Goal: Task Accomplishment & Management: Complete application form

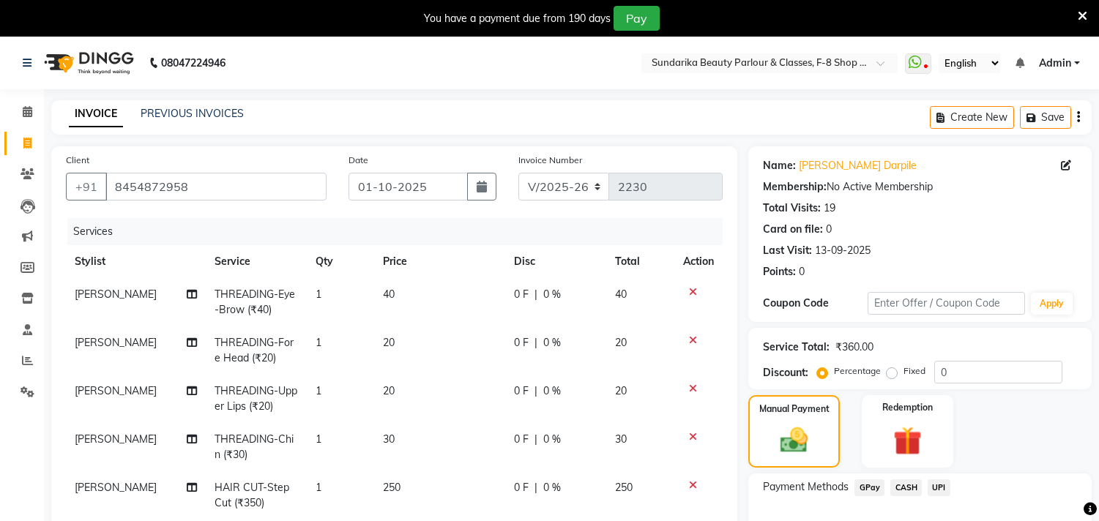
select select "5341"
select select "service"
select select "35220"
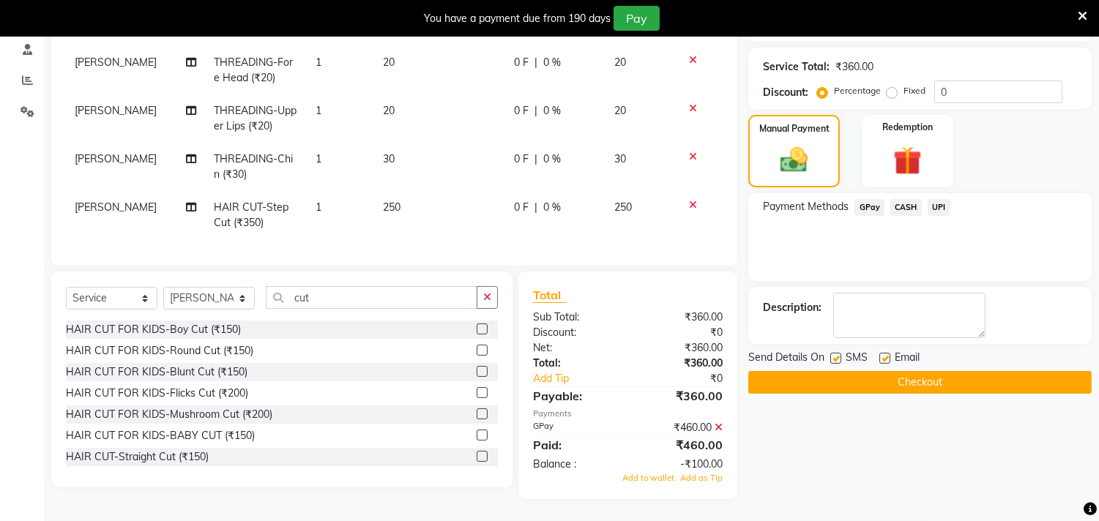
scroll to position [163, 0]
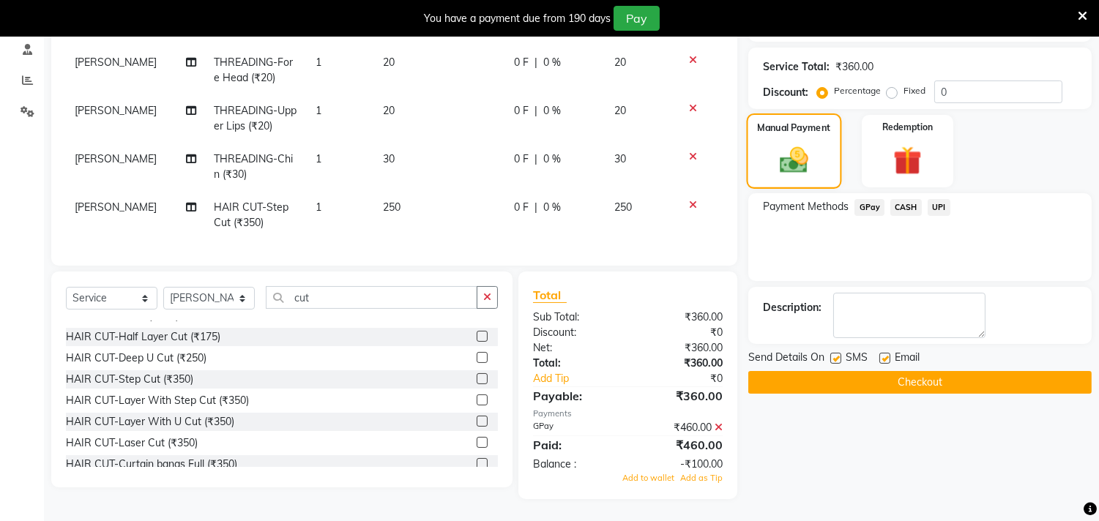
click at [837, 161] on div "Manual Payment Redemption" at bounding box center [919, 151] width 365 height 72
click at [828, 242] on div "Payment Methods GPay CASH UPI" at bounding box center [919, 237] width 343 height 88
click at [721, 430] on icon at bounding box center [719, 428] width 8 height 10
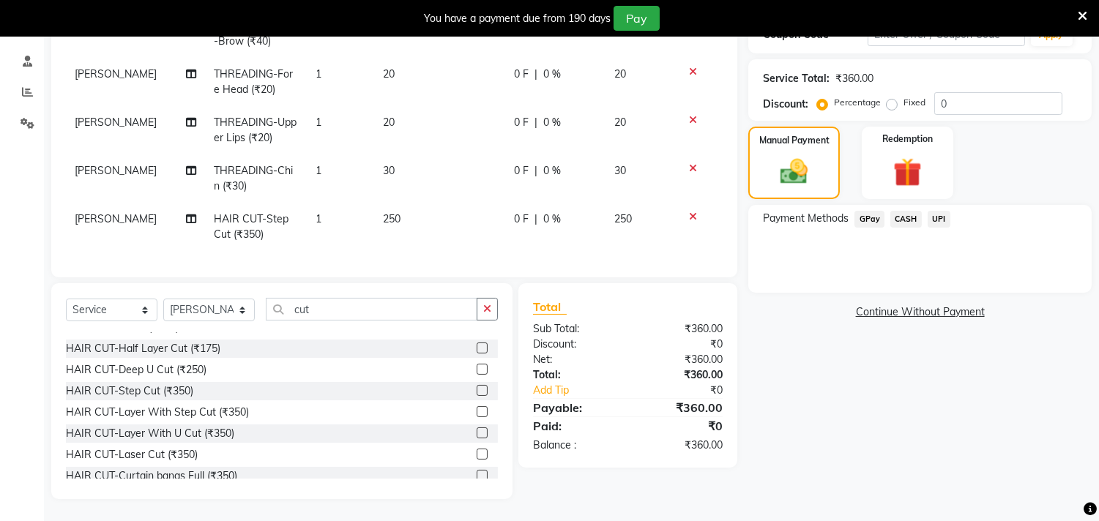
click at [869, 211] on span "GPay" at bounding box center [870, 219] width 30 height 17
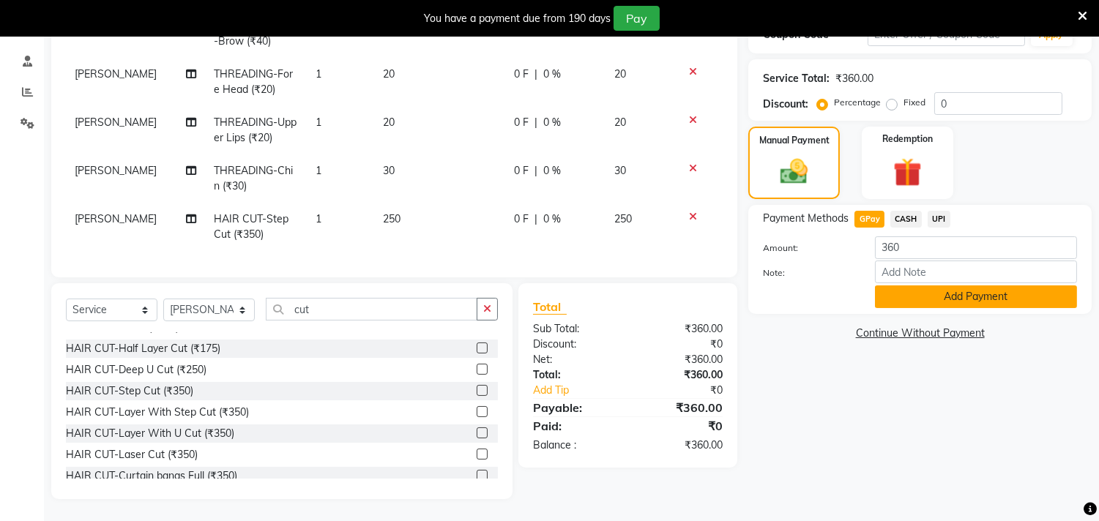
click at [897, 294] on button "Add Payment" at bounding box center [976, 297] width 202 height 23
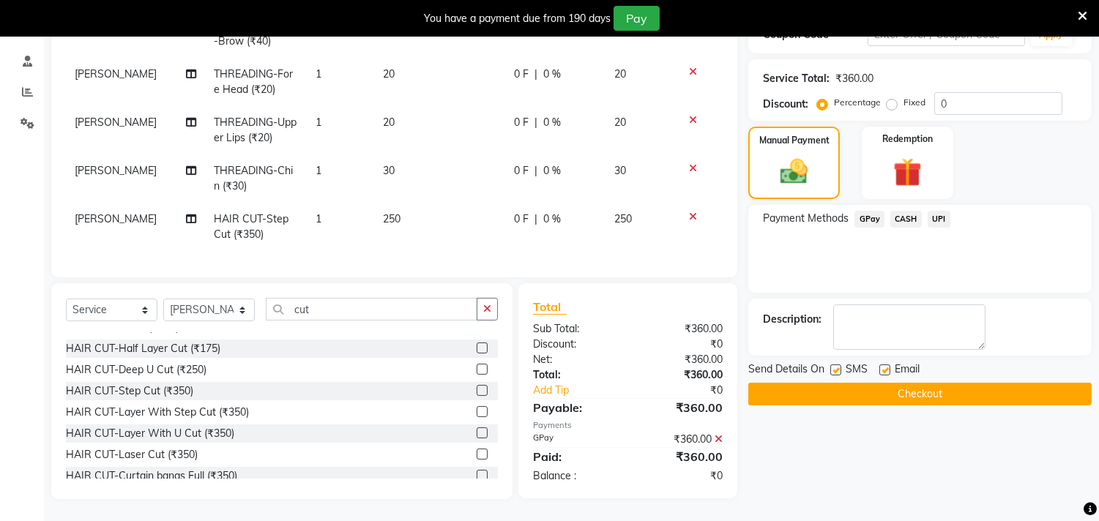
click at [912, 384] on button "Checkout" at bounding box center [919, 394] width 343 height 23
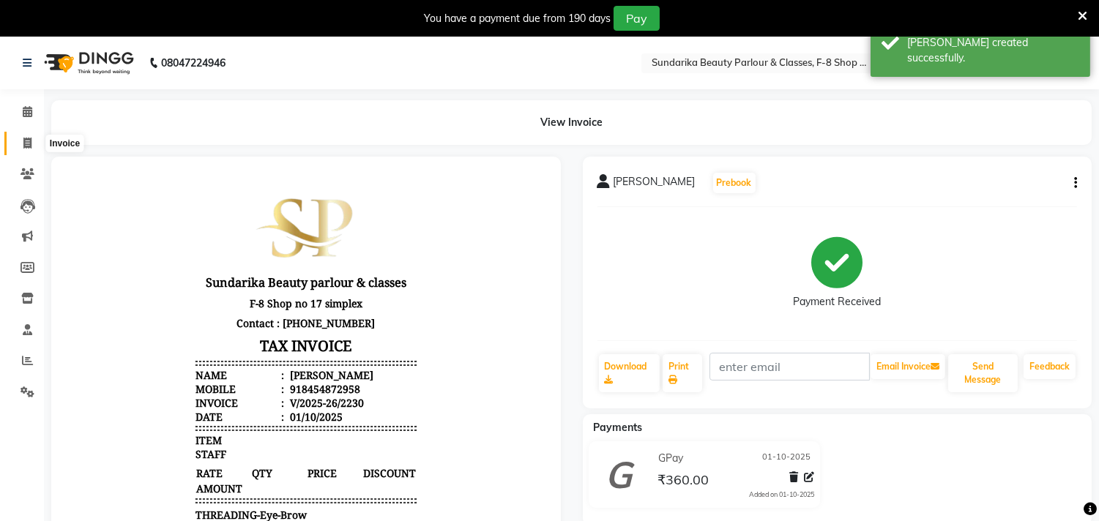
click at [24, 145] on icon at bounding box center [27, 143] width 8 height 11
select select "5341"
select select "service"
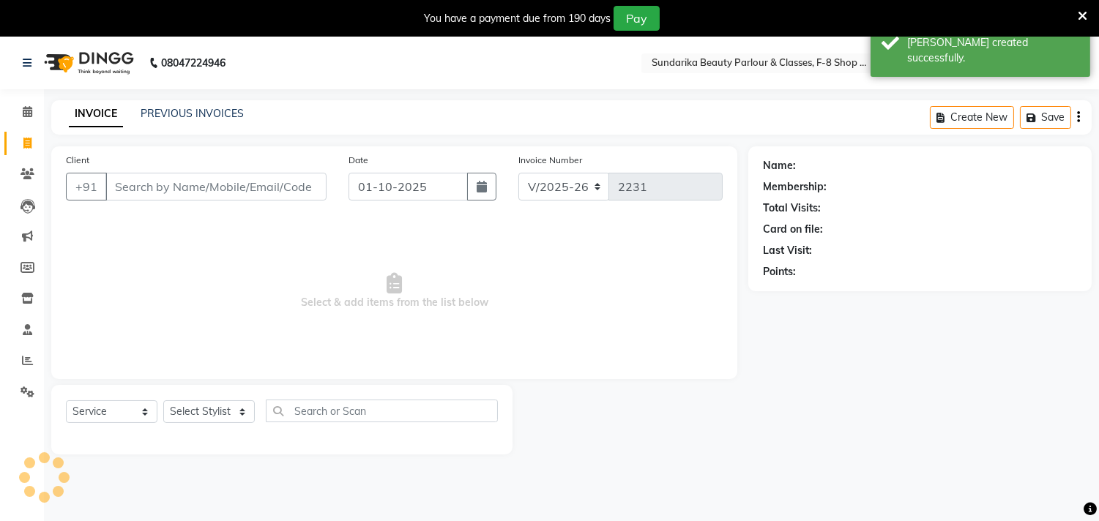
scroll to position [37, 0]
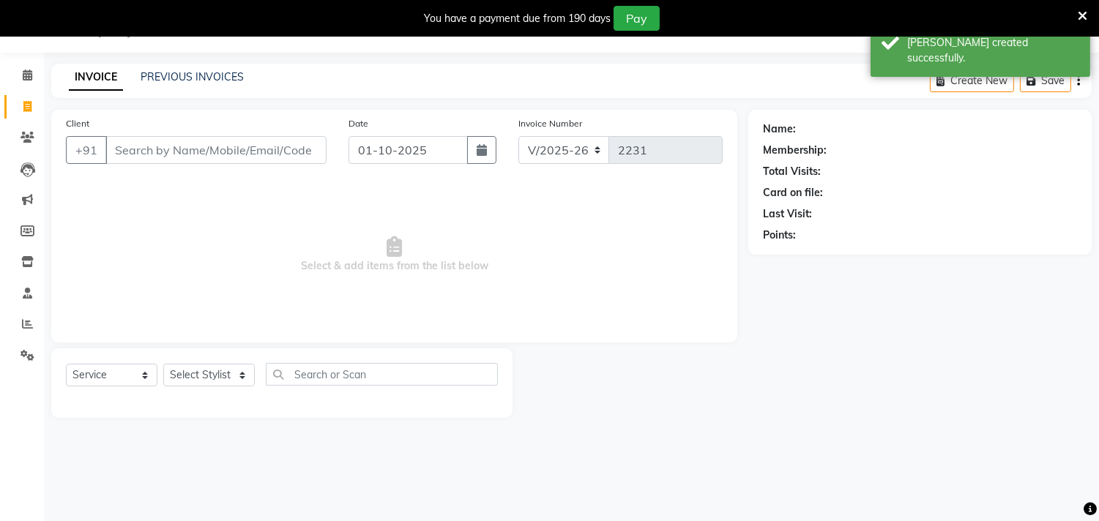
click at [174, 156] on input "Client" at bounding box center [215, 150] width 221 height 28
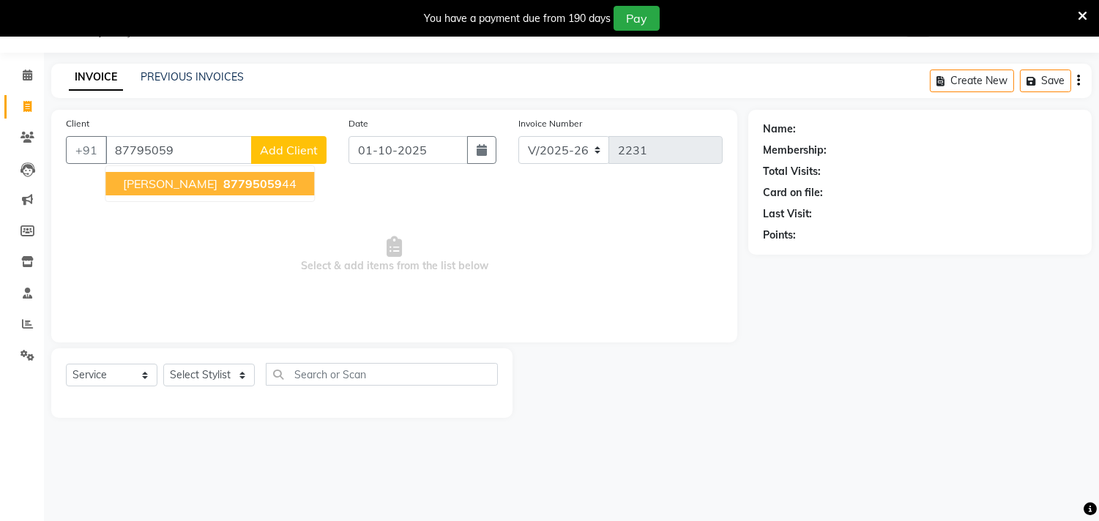
click at [189, 185] on span "[PERSON_NAME]" at bounding box center [170, 183] width 94 height 15
type input "8779505944"
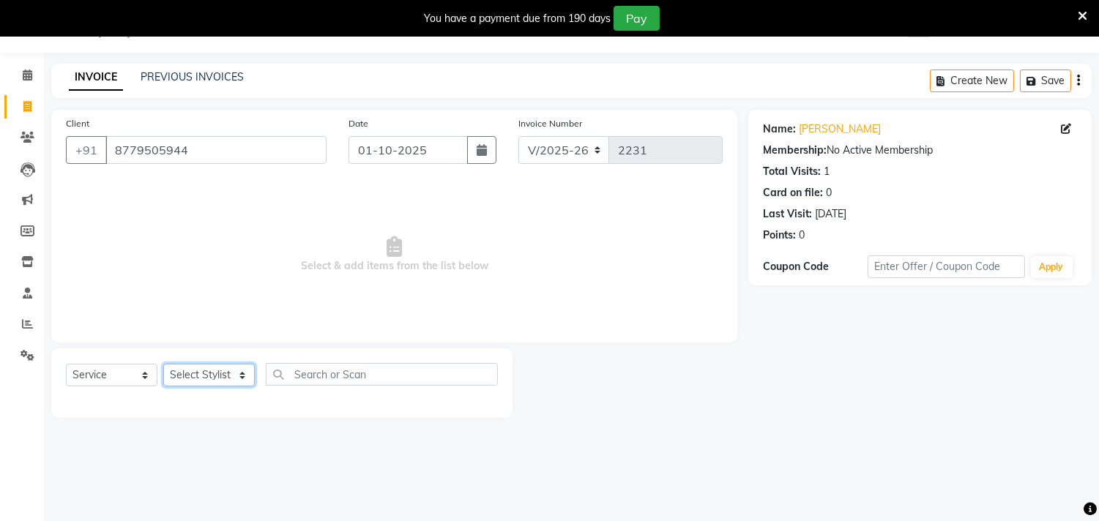
click at [185, 382] on select "Select Stylist Gita mala [PERSON_NAME] Mam" at bounding box center [209, 375] width 92 height 23
select select "35110"
click at [163, 365] on select "Select Stylist Gita mala [PERSON_NAME] Mam" at bounding box center [209, 375] width 92 height 23
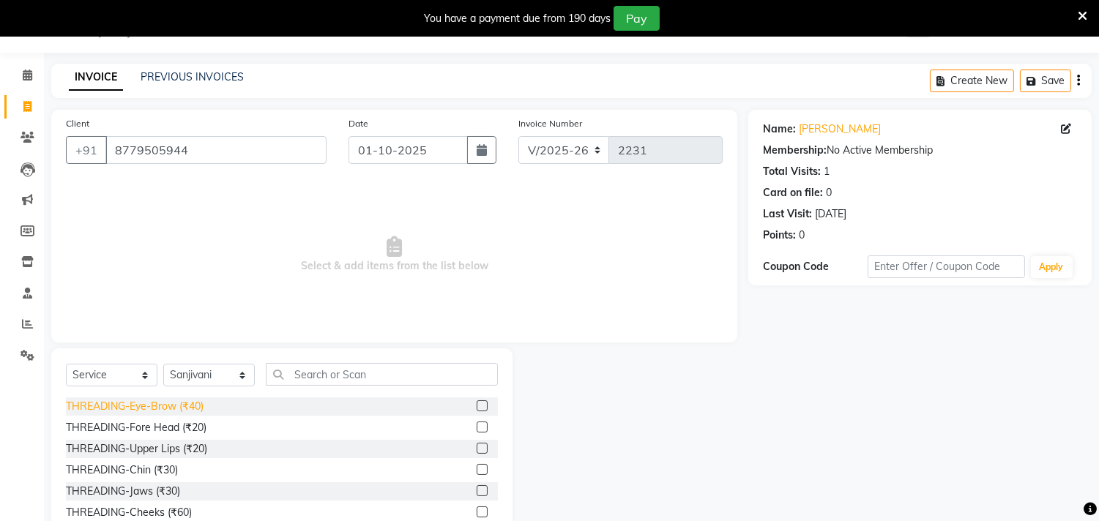
click at [190, 408] on div "THREADING-Eye-Brow (₹40)" at bounding box center [135, 406] width 138 height 15
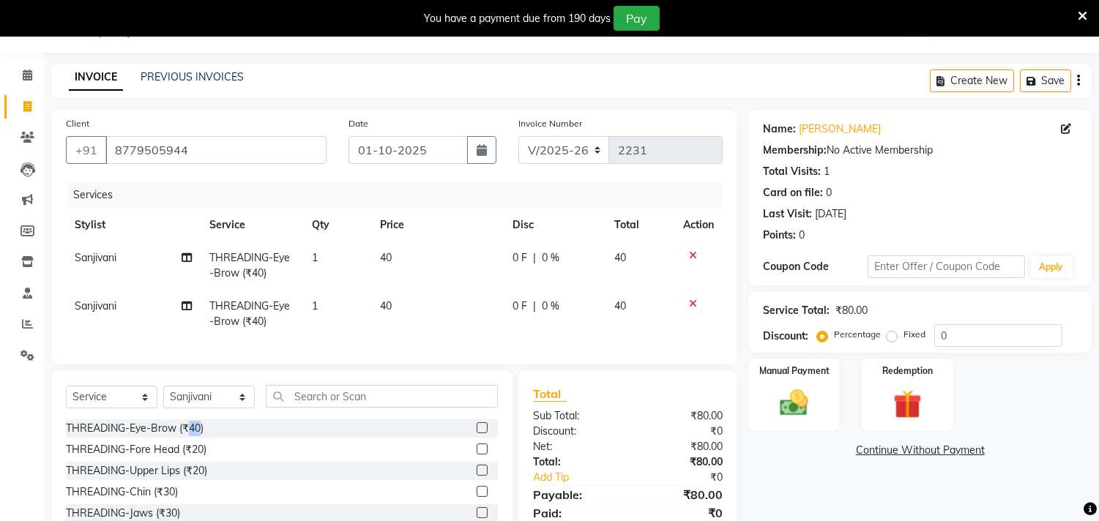
checkbox input "false"
click at [189, 458] on div "THREADING-Fore Head (₹20)" at bounding box center [136, 449] width 141 height 15
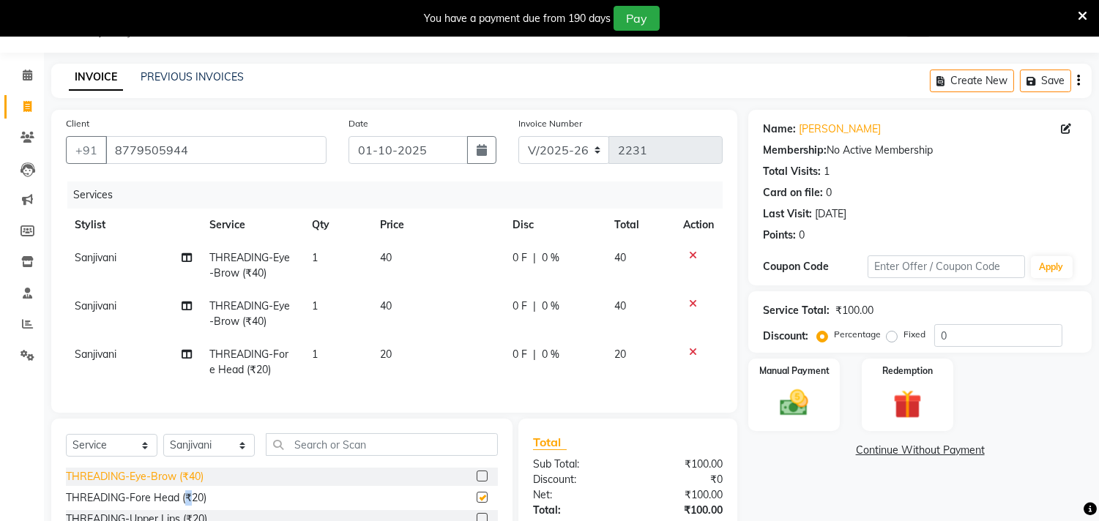
checkbox input "false"
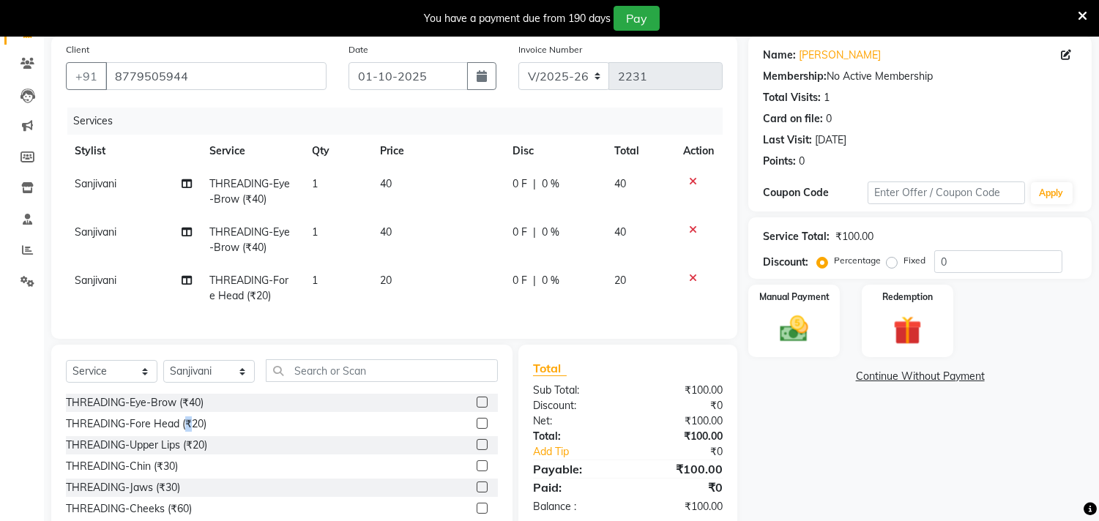
scroll to position [184, 0]
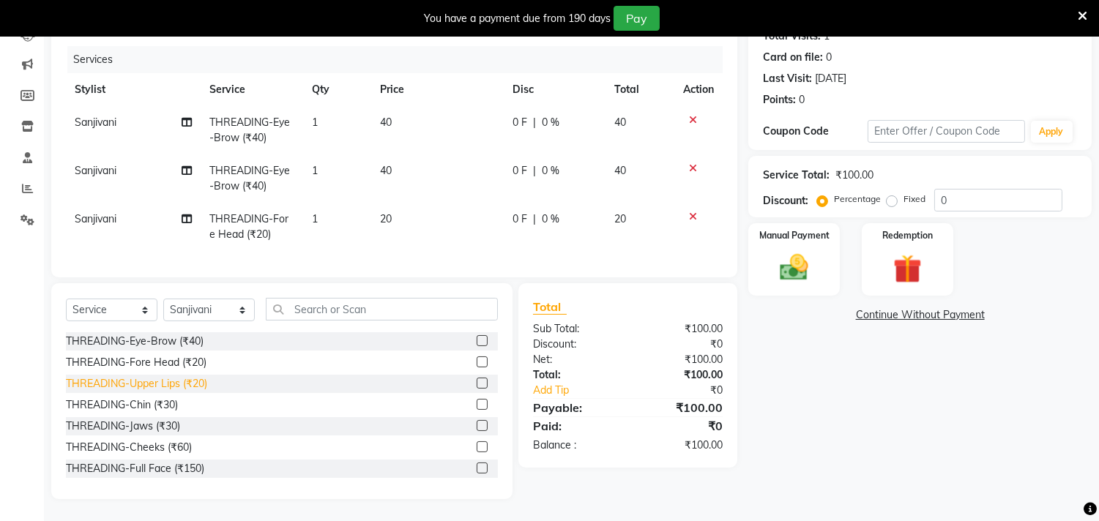
click at [187, 381] on div "THREADING-Upper Lips (₹20)" at bounding box center [136, 383] width 141 height 15
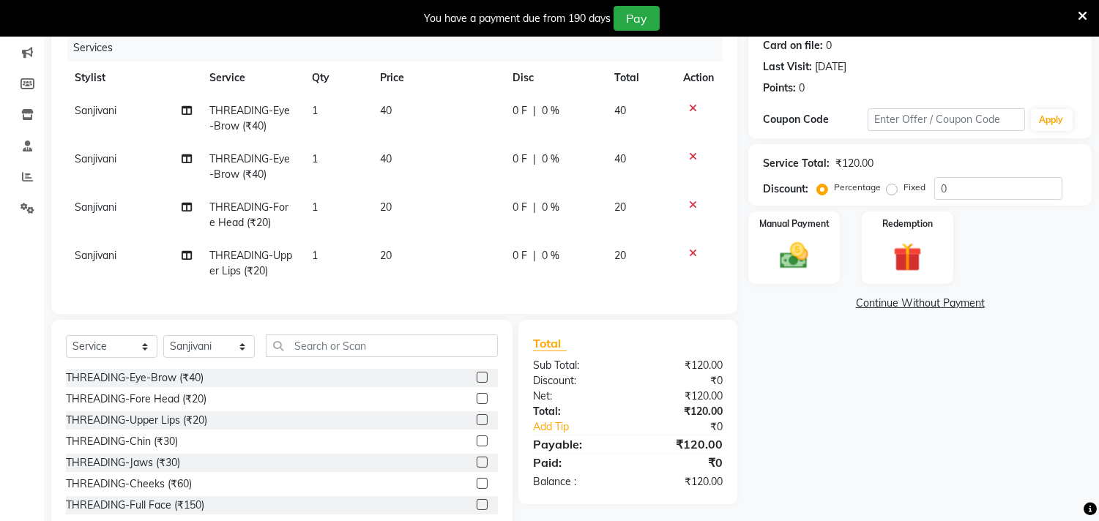
click at [692, 154] on icon at bounding box center [693, 157] width 8 height 10
click at [692, 200] on icon at bounding box center [693, 205] width 8 height 10
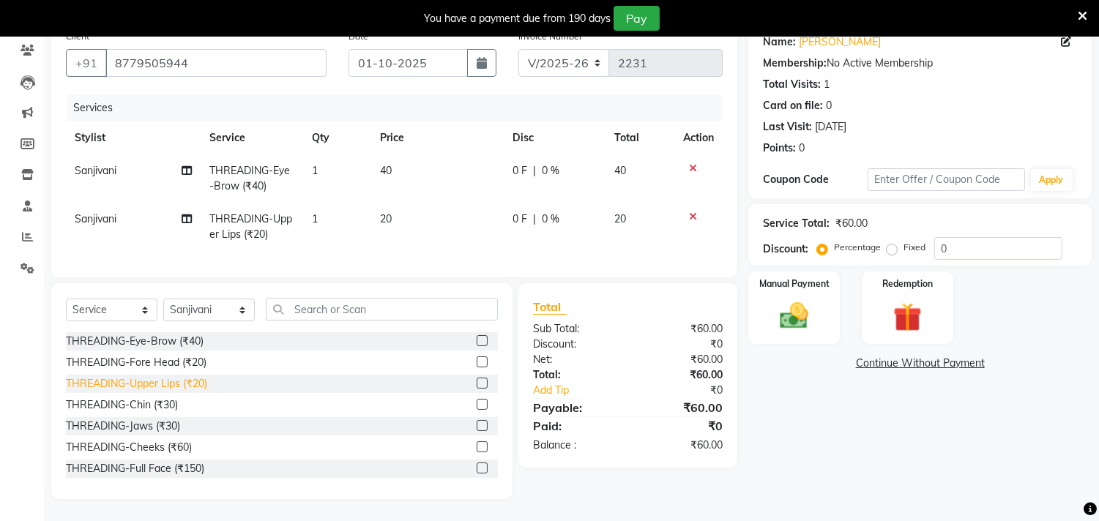
click at [167, 382] on div "THREADING-Upper Lips (₹20)" at bounding box center [136, 383] width 141 height 15
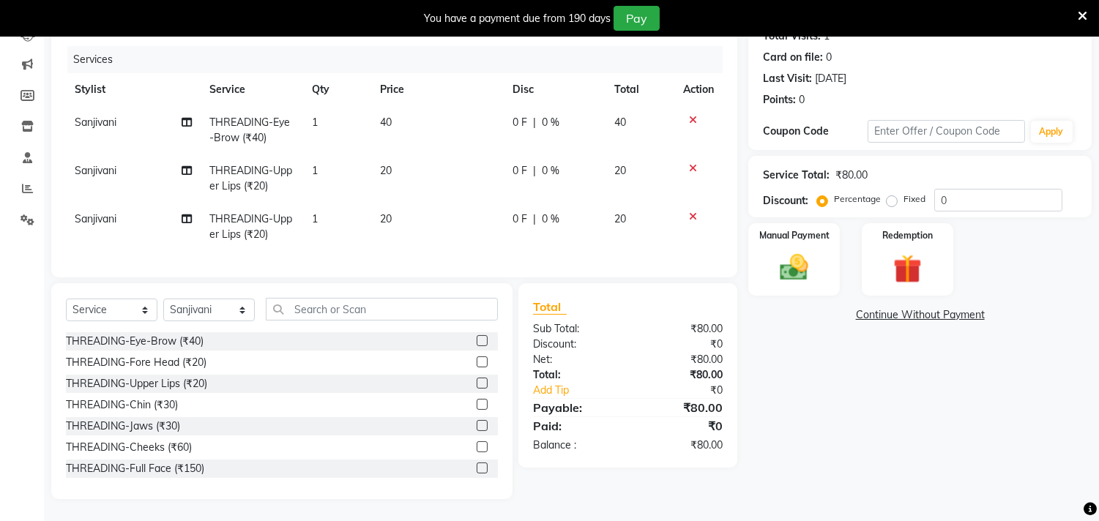
checkbox input "false"
click at [796, 265] on img at bounding box center [794, 268] width 48 height 34
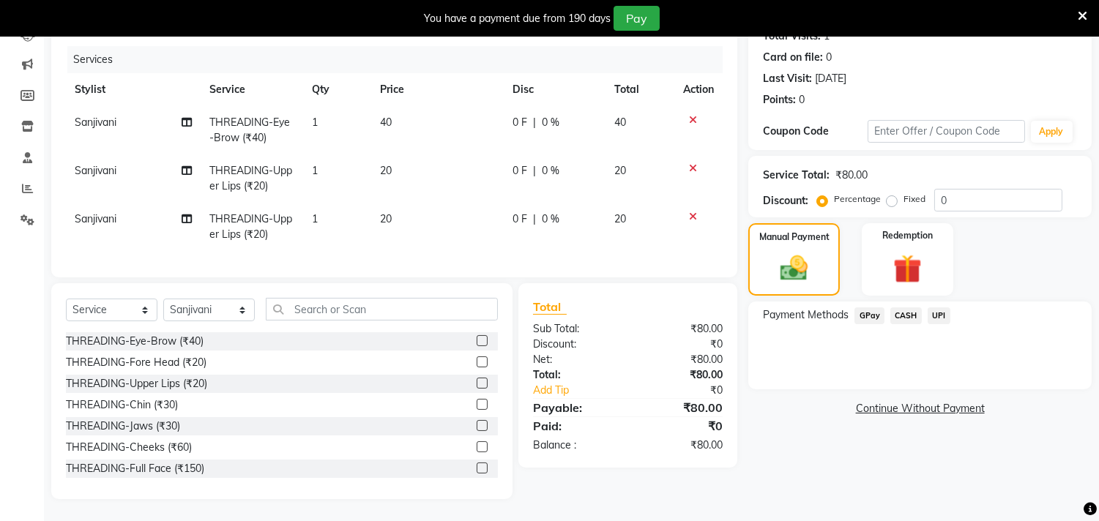
click at [874, 308] on span "GPay" at bounding box center [870, 316] width 30 height 17
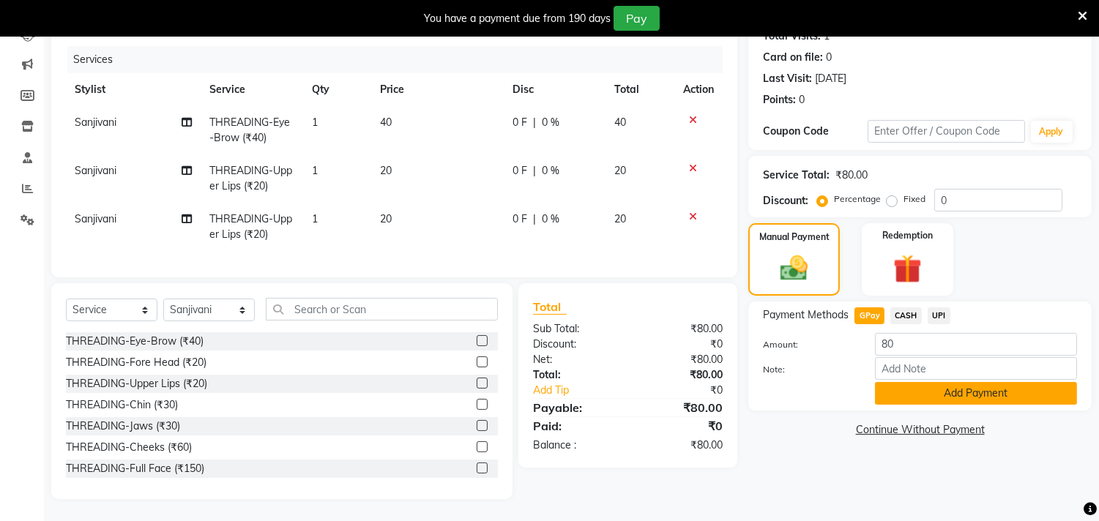
click at [967, 382] on button "Add Payment" at bounding box center [976, 393] width 202 height 23
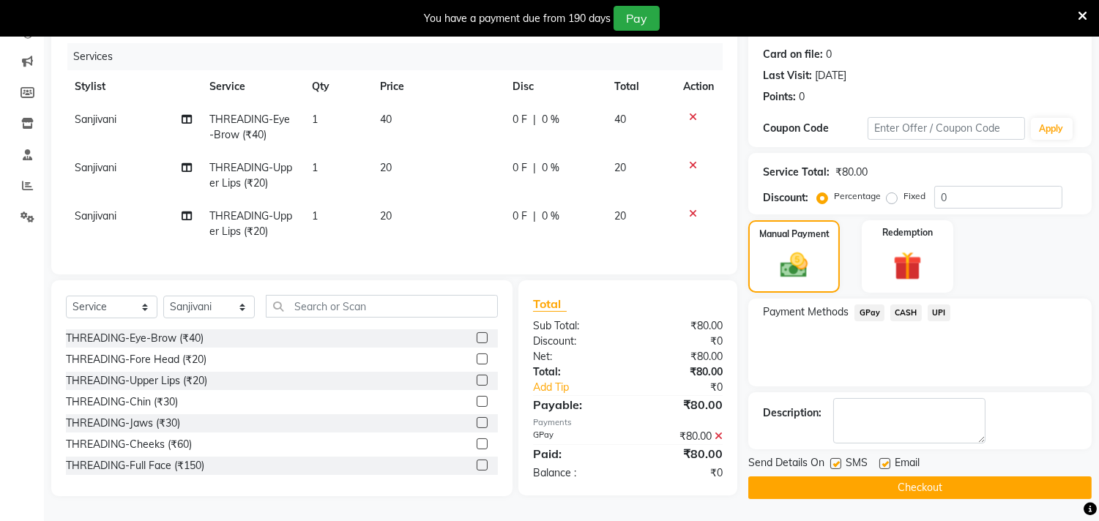
click at [937, 479] on button "Checkout" at bounding box center [919, 488] width 343 height 23
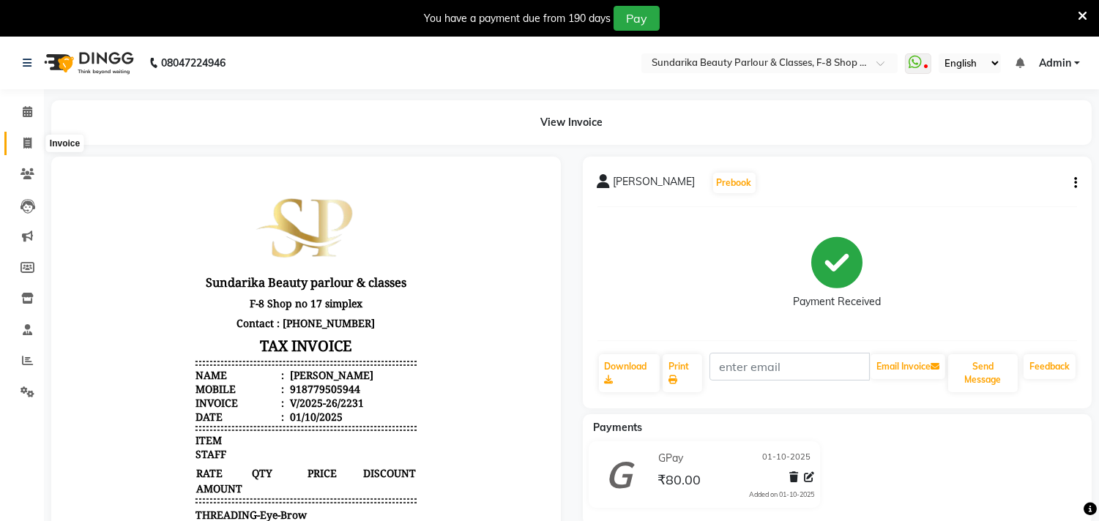
click at [27, 140] on icon at bounding box center [27, 143] width 8 height 11
select select "service"
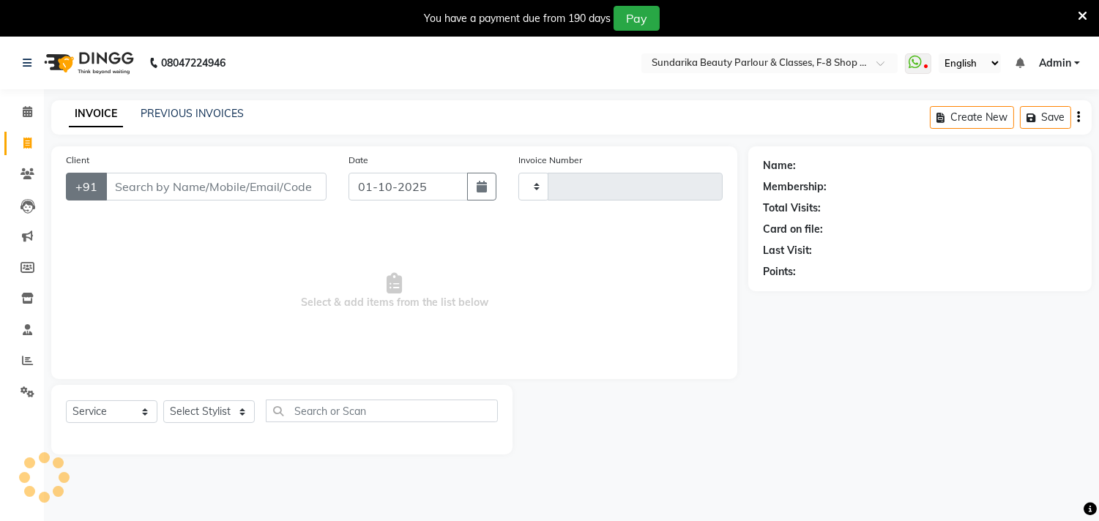
scroll to position [37, 0]
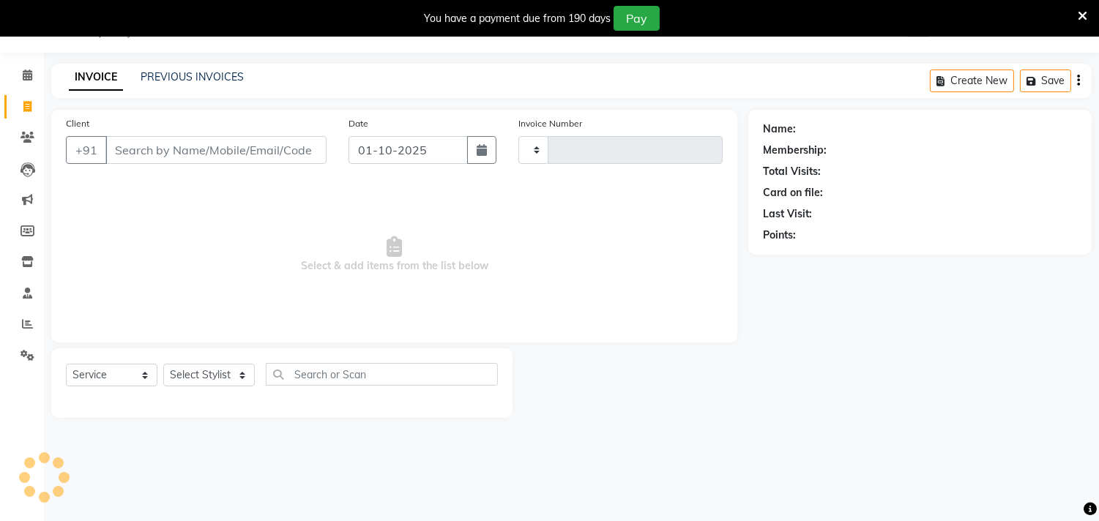
click at [146, 157] on input "Client" at bounding box center [215, 150] width 221 height 28
type input "2232"
select select "5341"
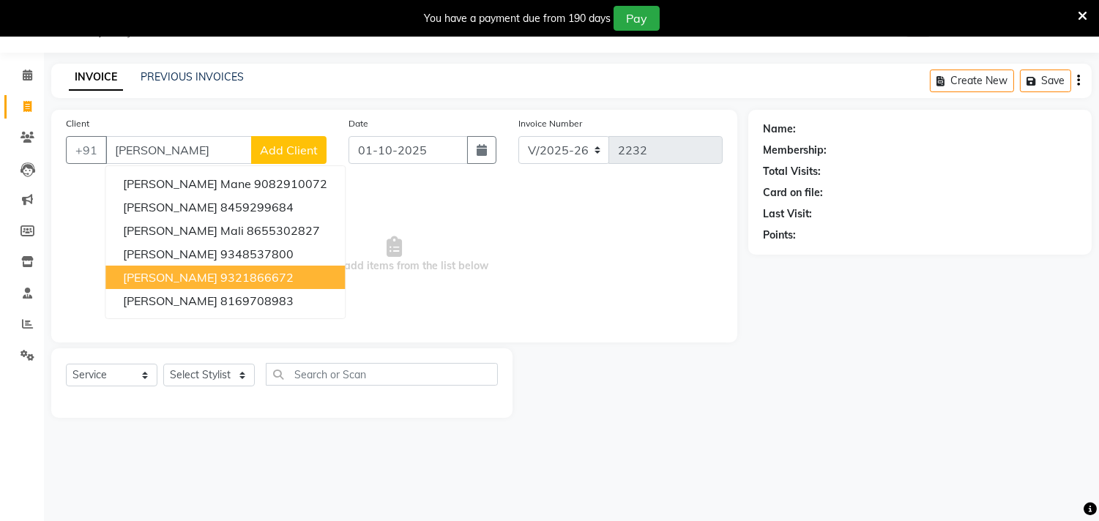
click at [163, 272] on span "[PERSON_NAME]" at bounding box center [170, 277] width 94 height 15
type input "9321866672"
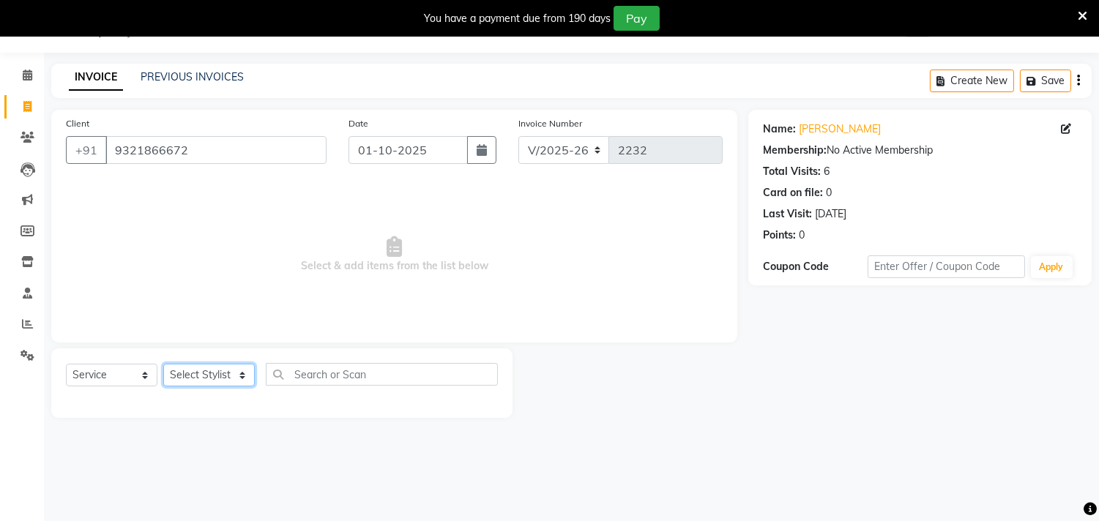
click at [207, 370] on select "Select Stylist Gita mala [PERSON_NAME] Mam" at bounding box center [209, 375] width 92 height 23
select select "35110"
click at [163, 365] on select "Select Stylist Gita mala [PERSON_NAME] Mam" at bounding box center [209, 375] width 92 height 23
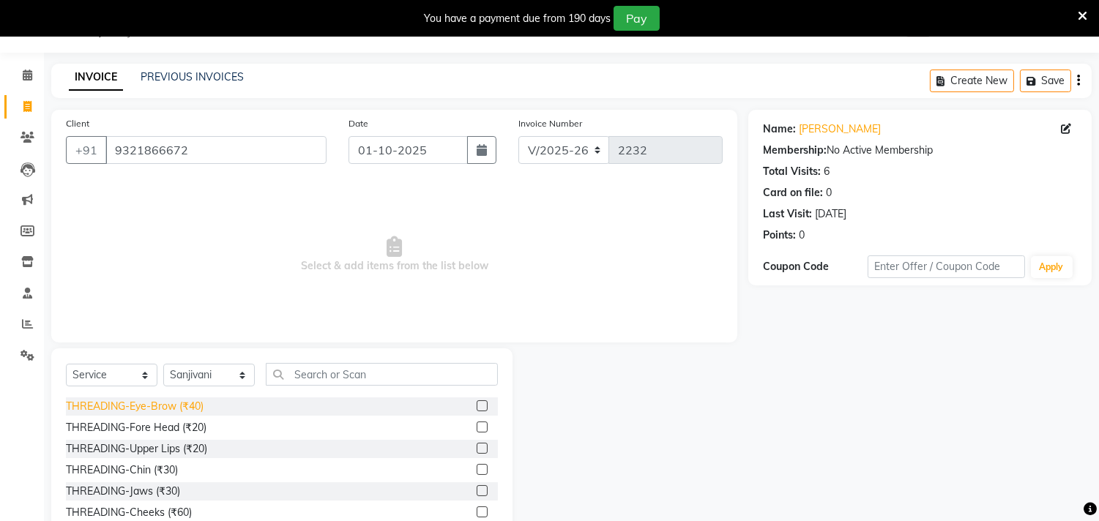
click at [182, 407] on div "THREADING-Eye-Brow (₹40)" at bounding box center [135, 406] width 138 height 15
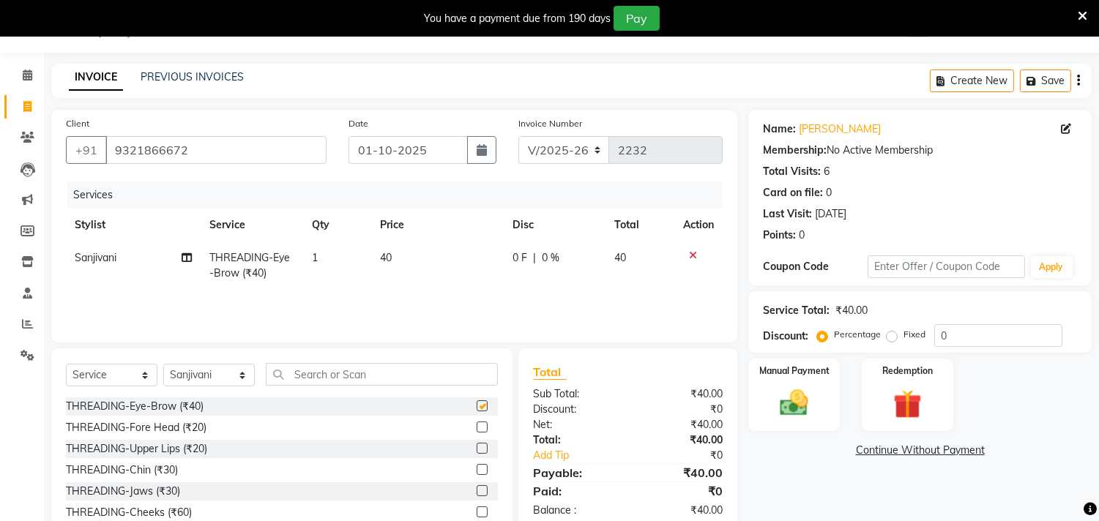
checkbox input "false"
click at [784, 412] on img at bounding box center [794, 404] width 48 height 34
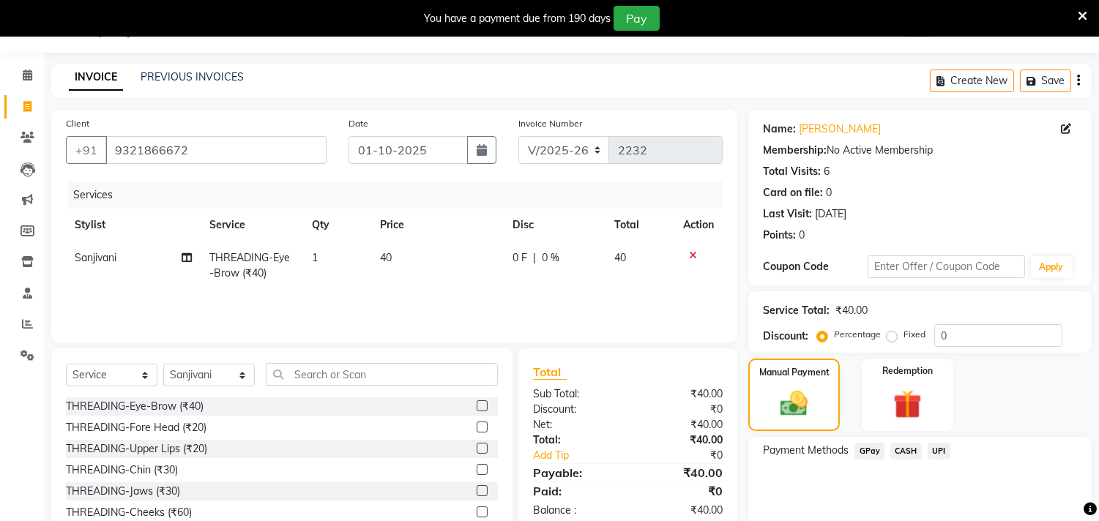
click at [868, 450] on span "GPay" at bounding box center [870, 451] width 30 height 17
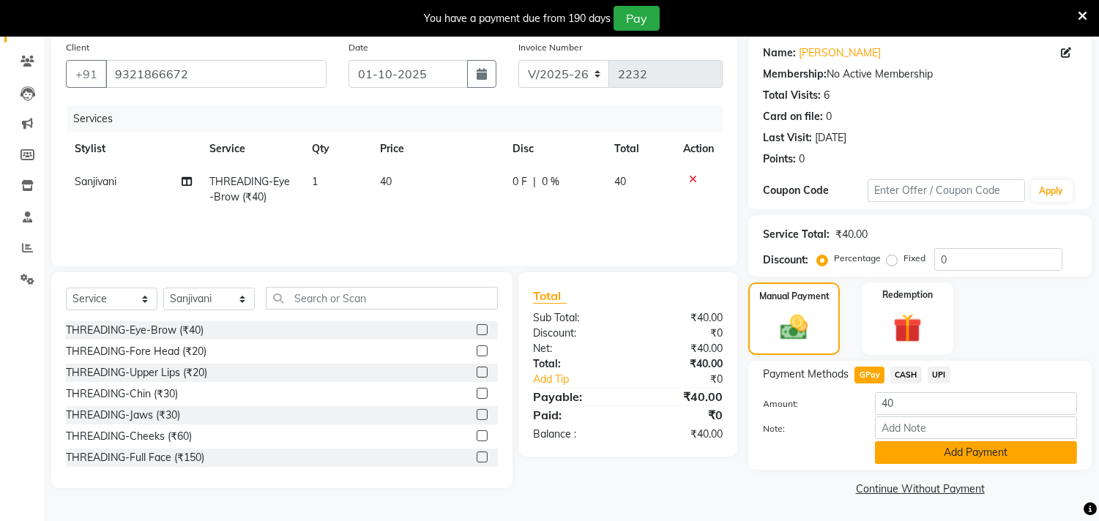
click at [888, 461] on button "Add Payment" at bounding box center [976, 453] width 202 height 23
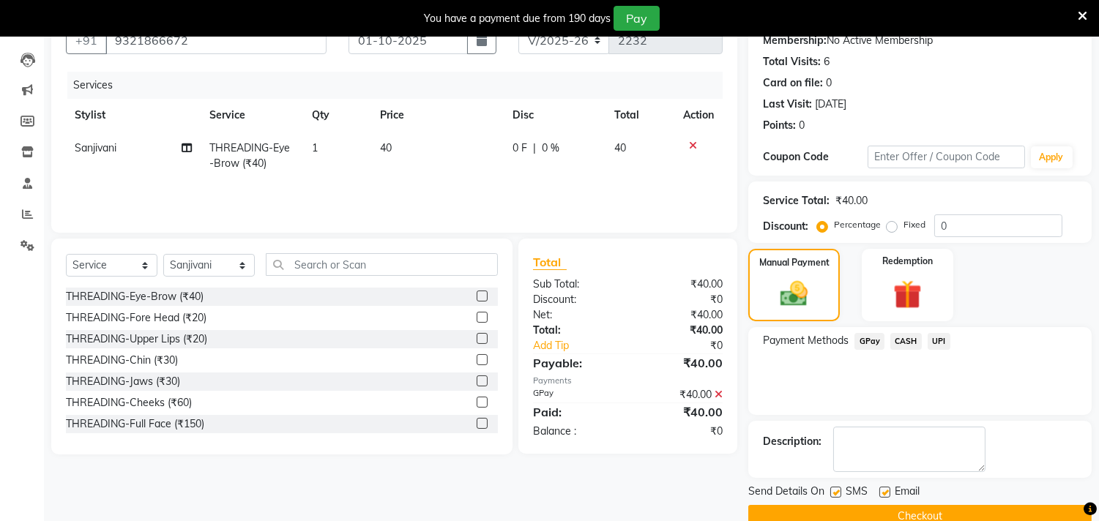
scroll to position [174, 0]
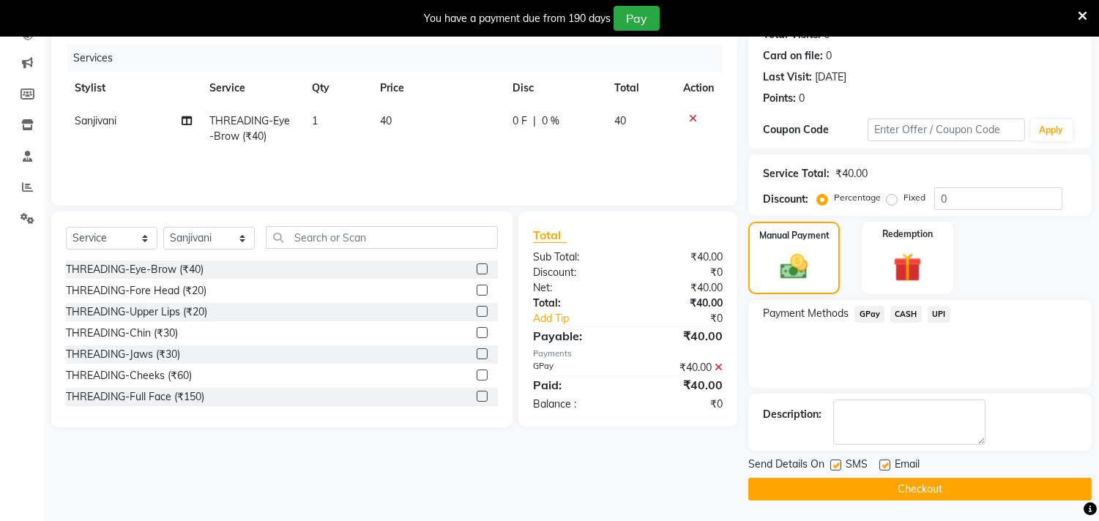
click at [875, 486] on button "Checkout" at bounding box center [919, 489] width 343 height 23
